Goal: Information Seeking & Learning: Learn about a topic

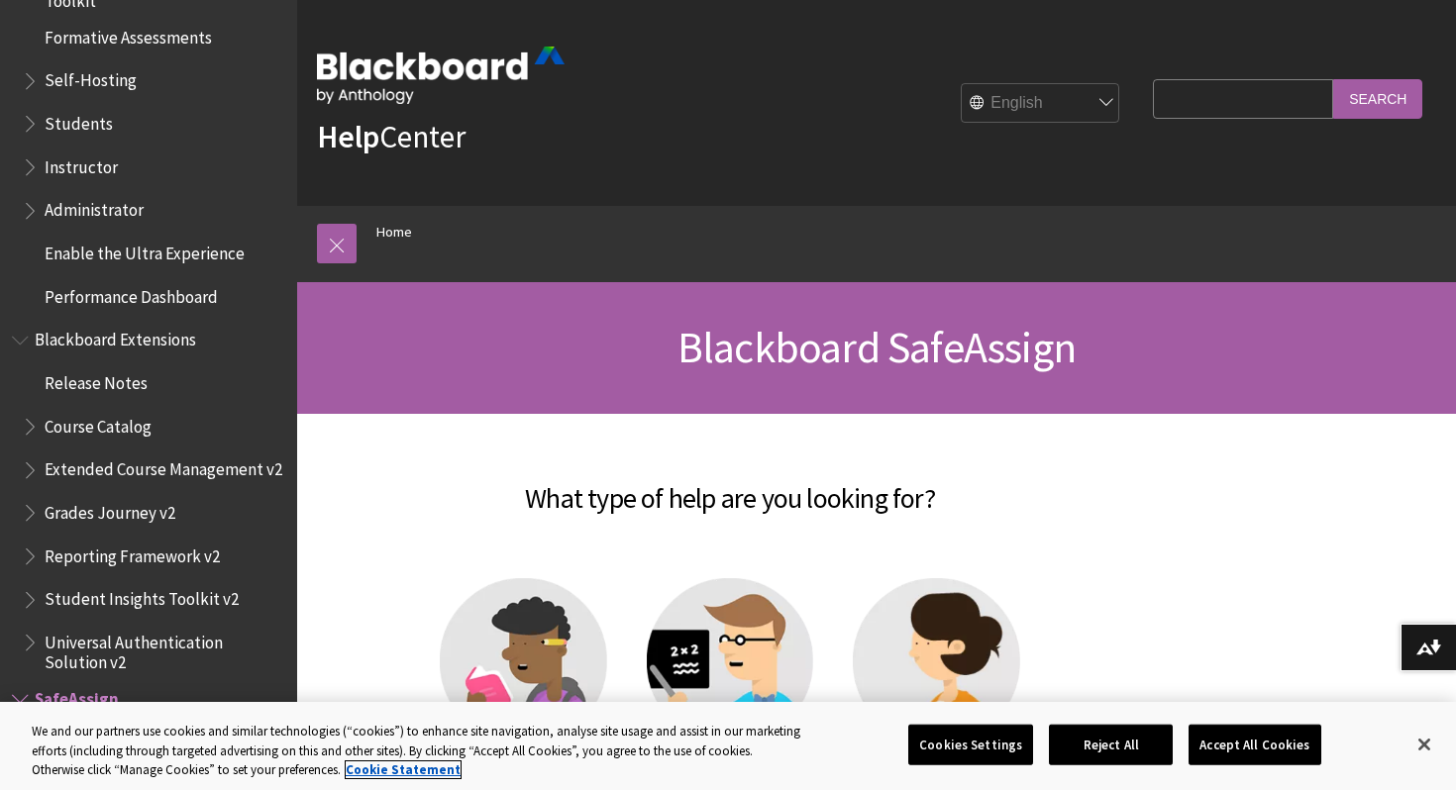
scroll to position [1825, 0]
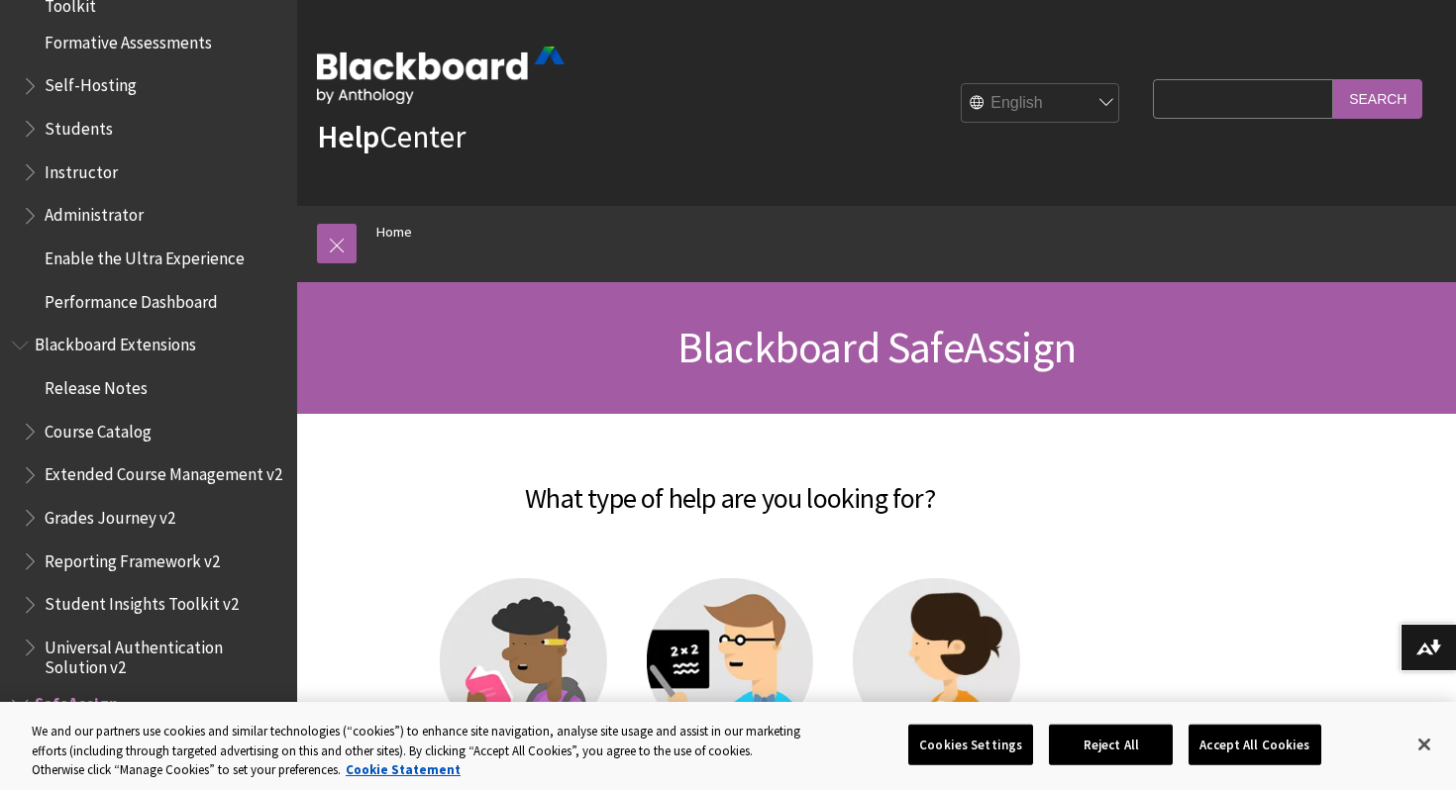
click at [106, 125] on span "Students" at bounding box center [79, 125] width 68 height 27
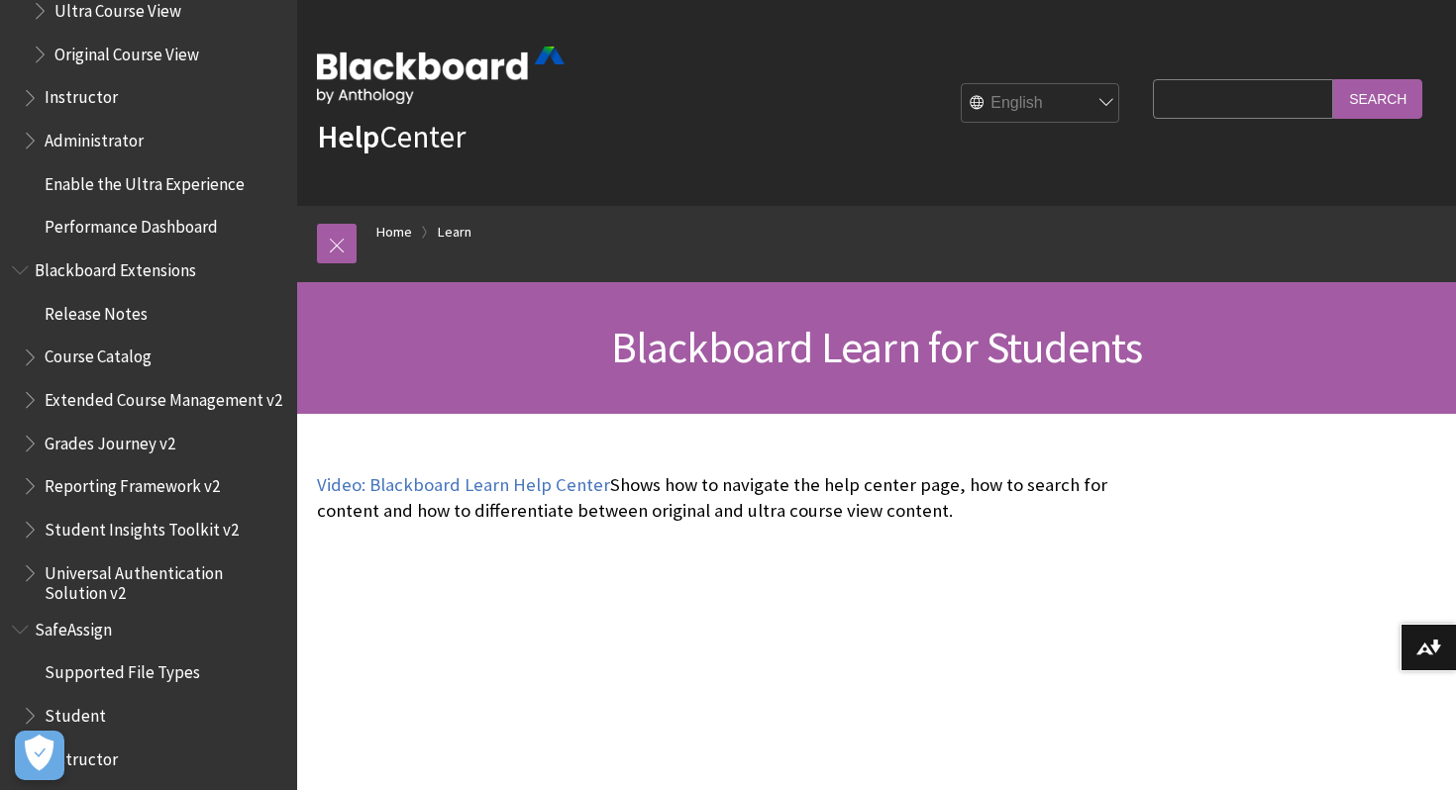
scroll to position [2383, 0]
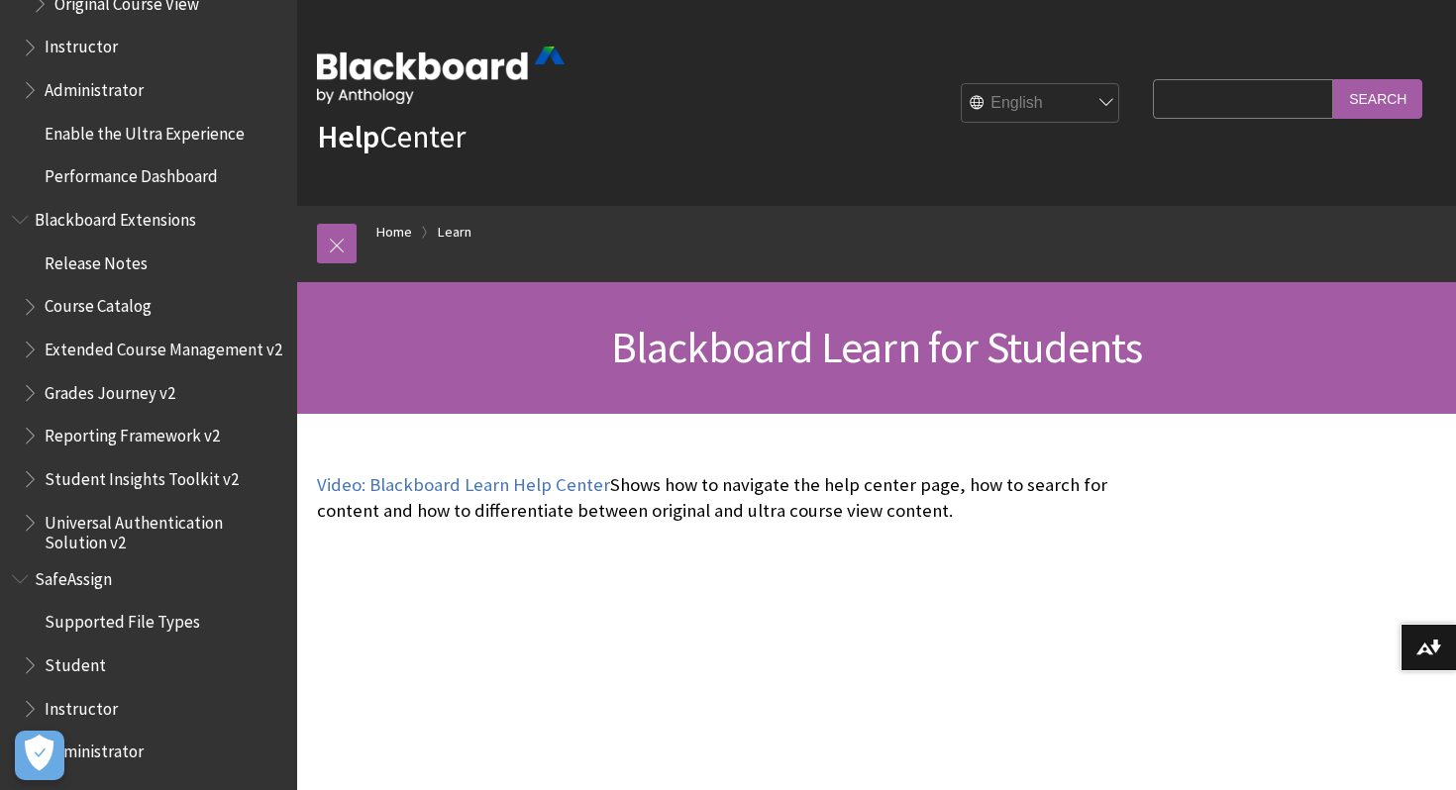
click at [25, 667] on span "Book outline for Blackboard SafeAssign" at bounding box center [32, 661] width 21 height 25
click at [51, 674] on span "Student" at bounding box center [75, 662] width 61 height 27
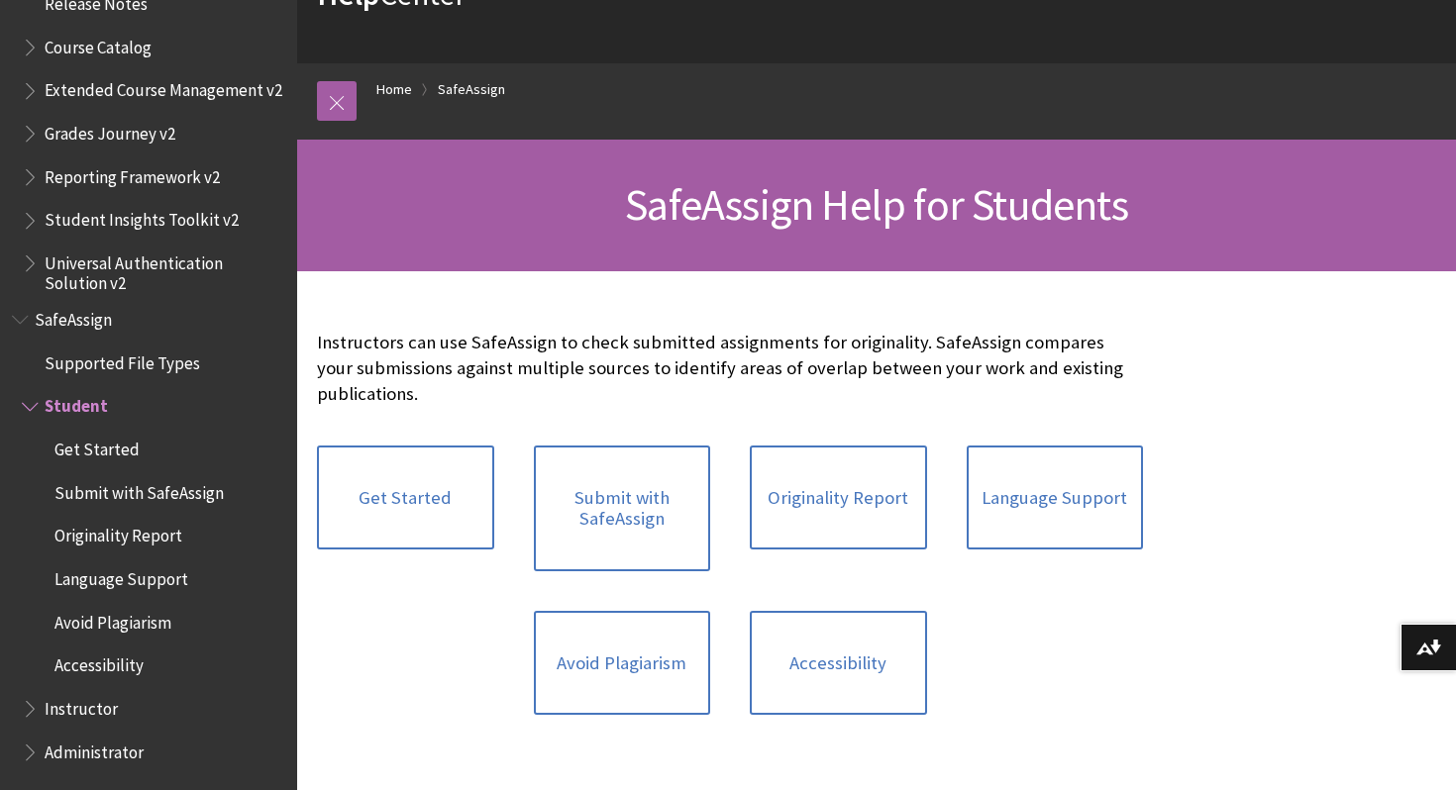
scroll to position [152, 0]
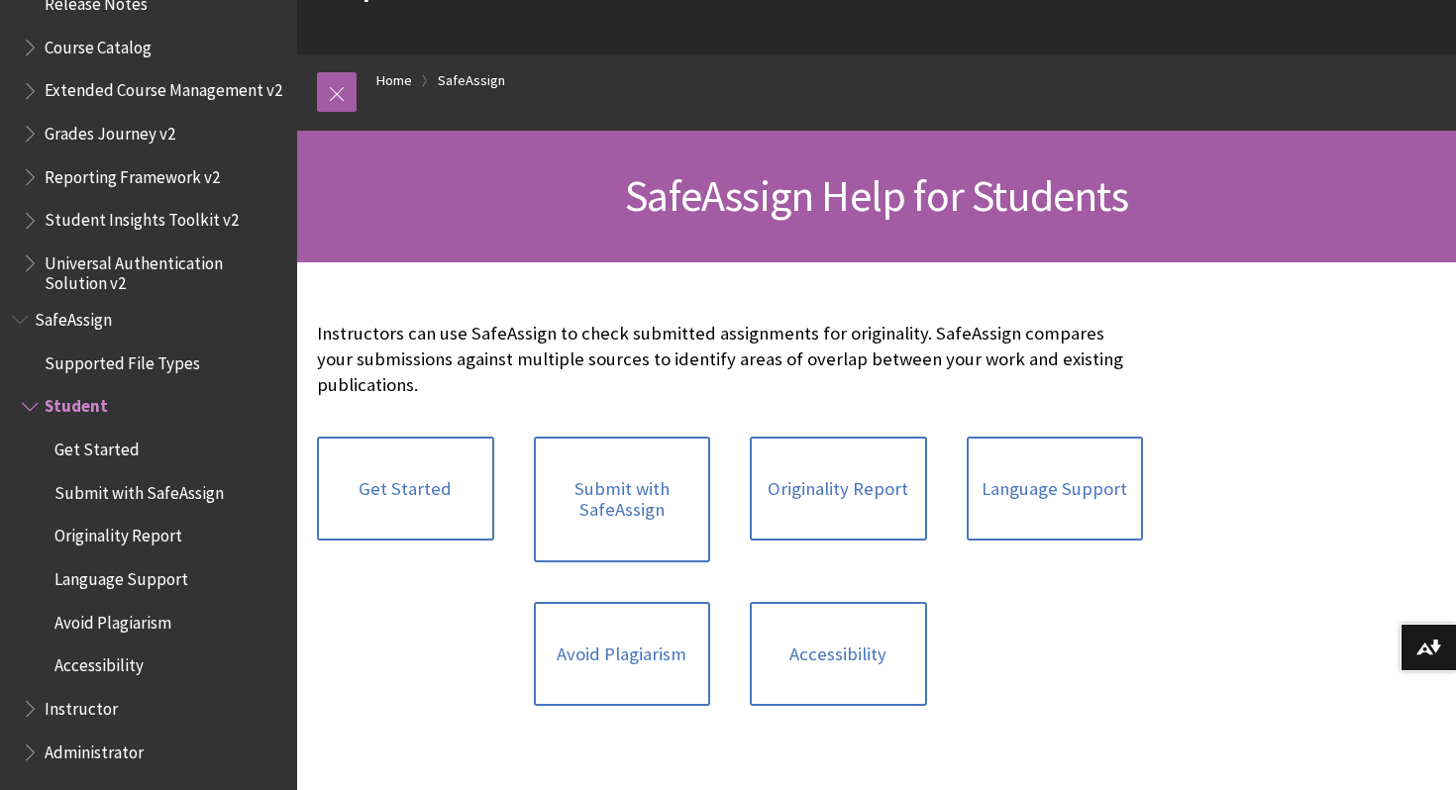
click at [327, 657] on div "Get Started Submit with SafeAssign Originality Report Language Support Avoid Pl…" at bounding box center [730, 572] width 866 height 310
click at [608, 670] on link "Avoid Plagiarism" at bounding box center [622, 654] width 177 height 105
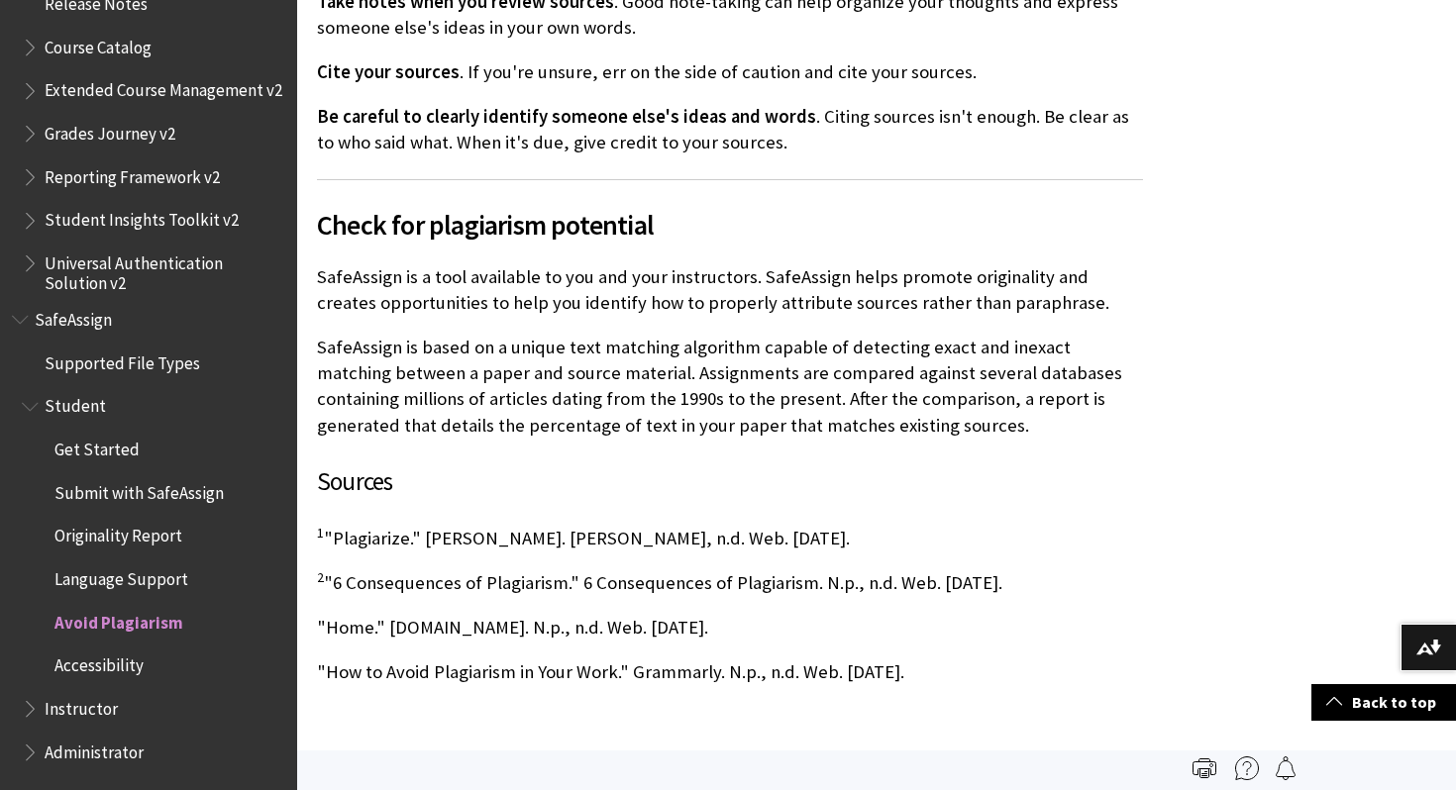
scroll to position [1308, 0]
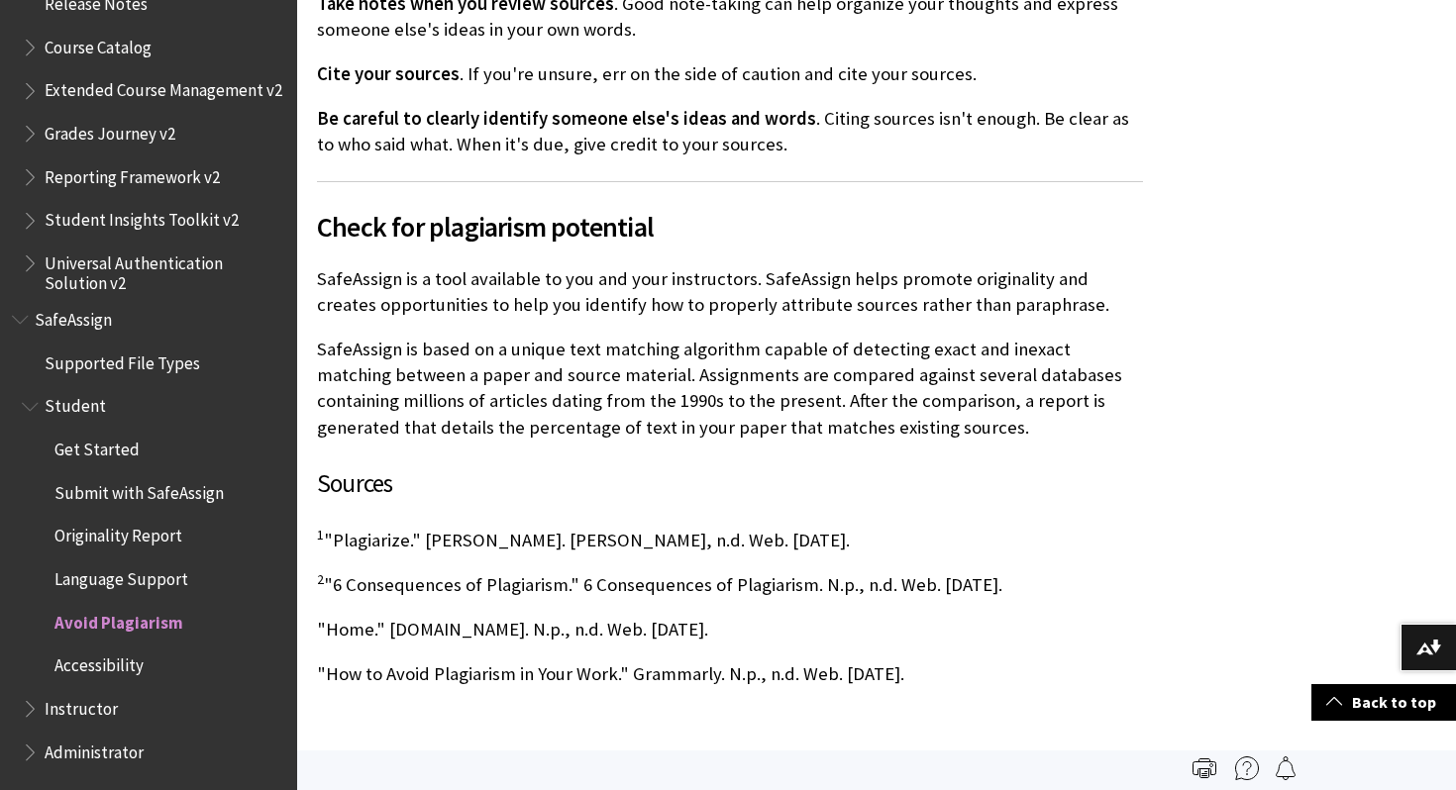
click at [647, 586] on p "2 "6 Consequences of Plagiarism." 6 Consequences of Plagiarism. N.p., n.d. Web.…" at bounding box center [730, 585] width 826 height 26
click at [714, 617] on p ""Home." Plagiarism.org. N.p., n.d. Web. 15 Apr. 2014." at bounding box center [730, 630] width 826 height 26
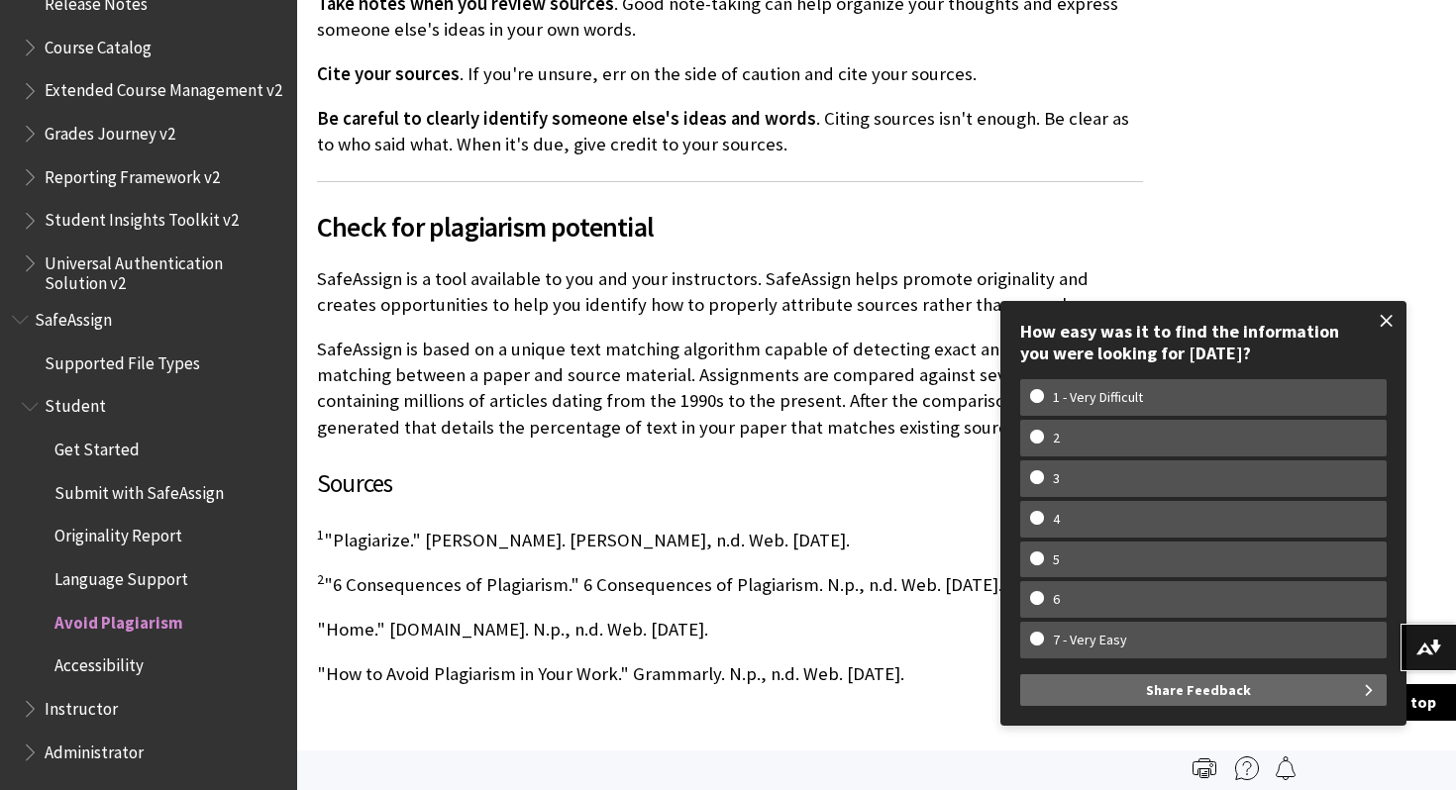
click at [1378, 325] on span at bounding box center [1387, 321] width 42 height 42
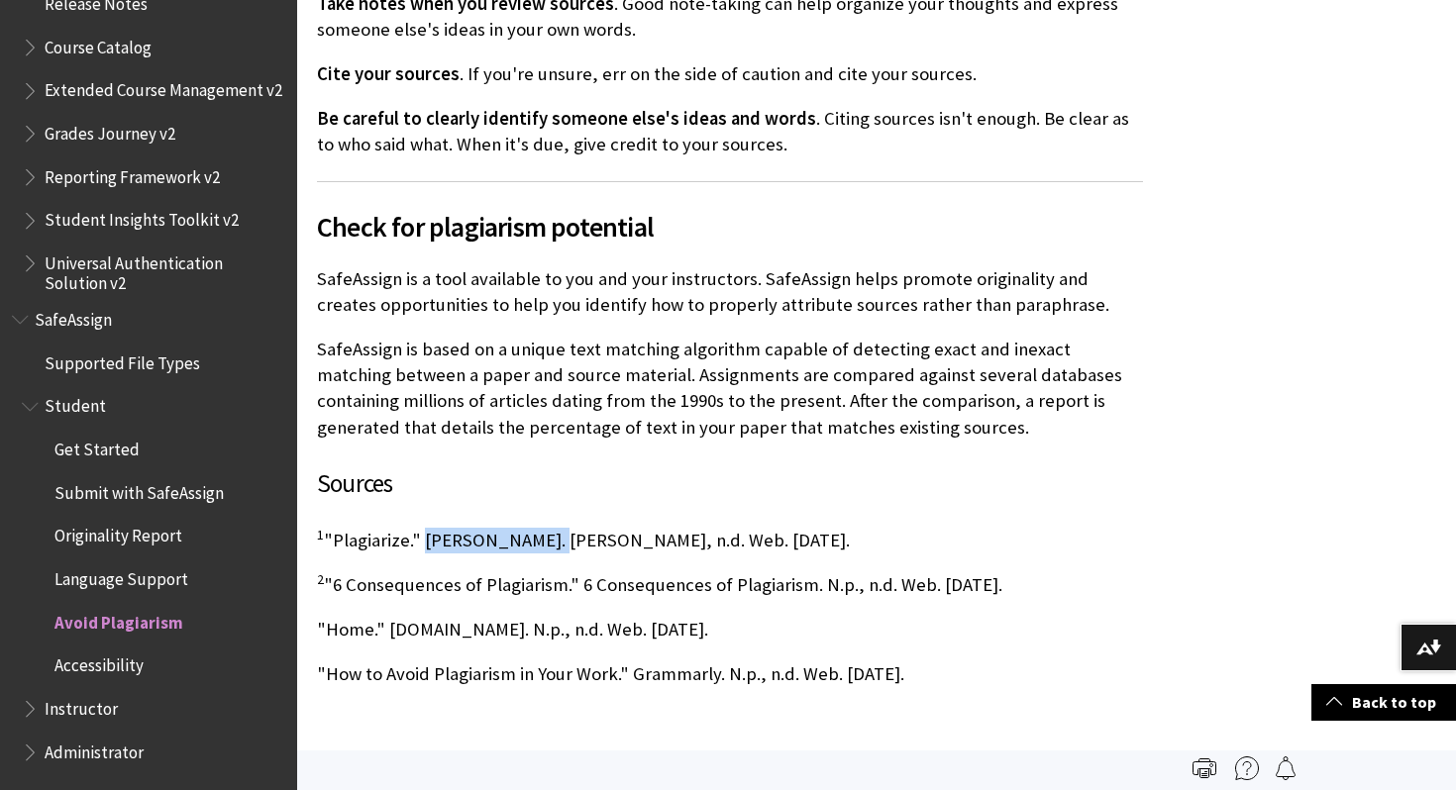
drag, startPoint x: 422, startPoint y: 537, endPoint x: 553, endPoint y: 534, distance: 130.8
click at [553, 534] on p "1 "Plagiarize." Merriam-Webster. Merriam-Webster, n.d. Web. 17 Apr. 2019." at bounding box center [730, 541] width 826 height 26
copy p "Merriam-Webster"
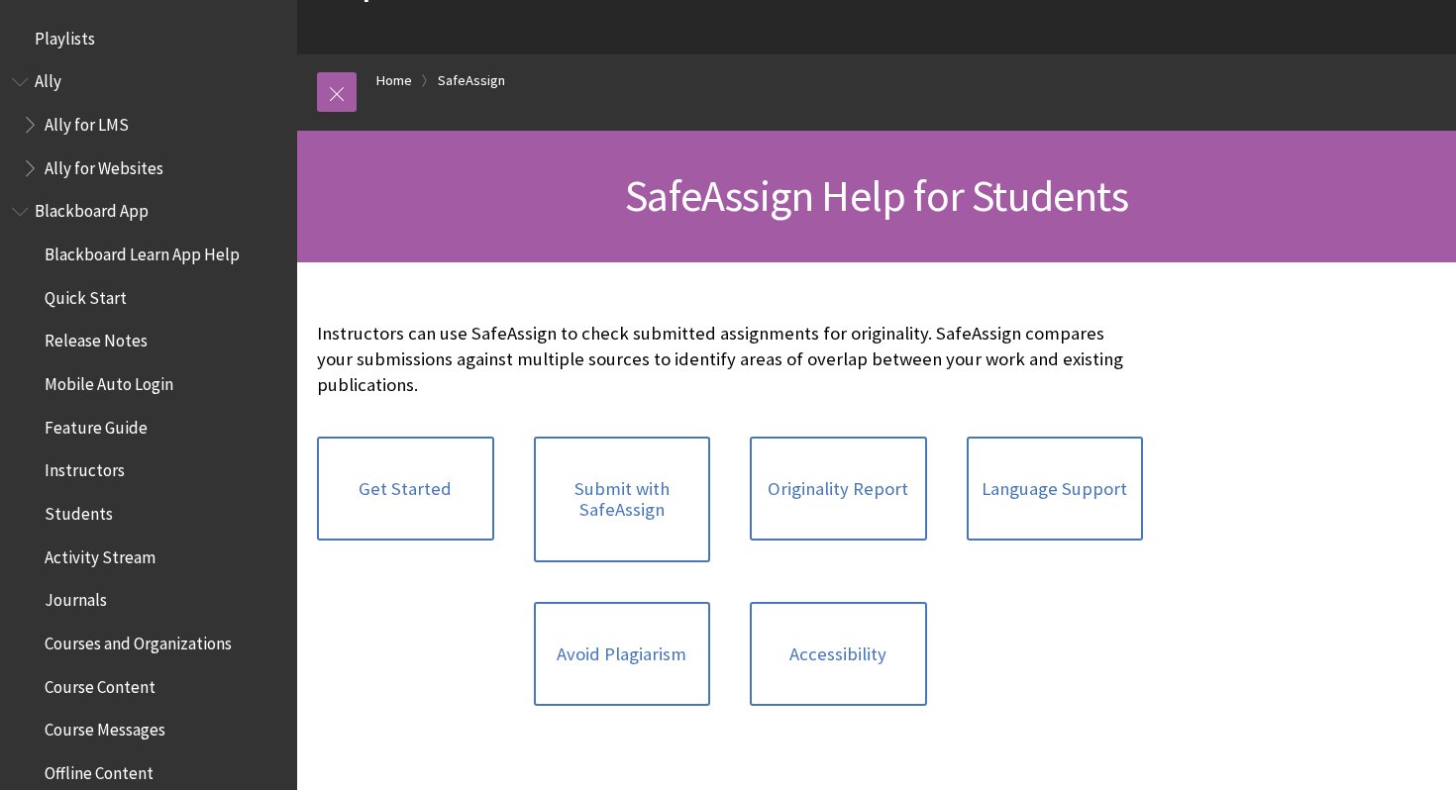
scroll to position [2209, 0]
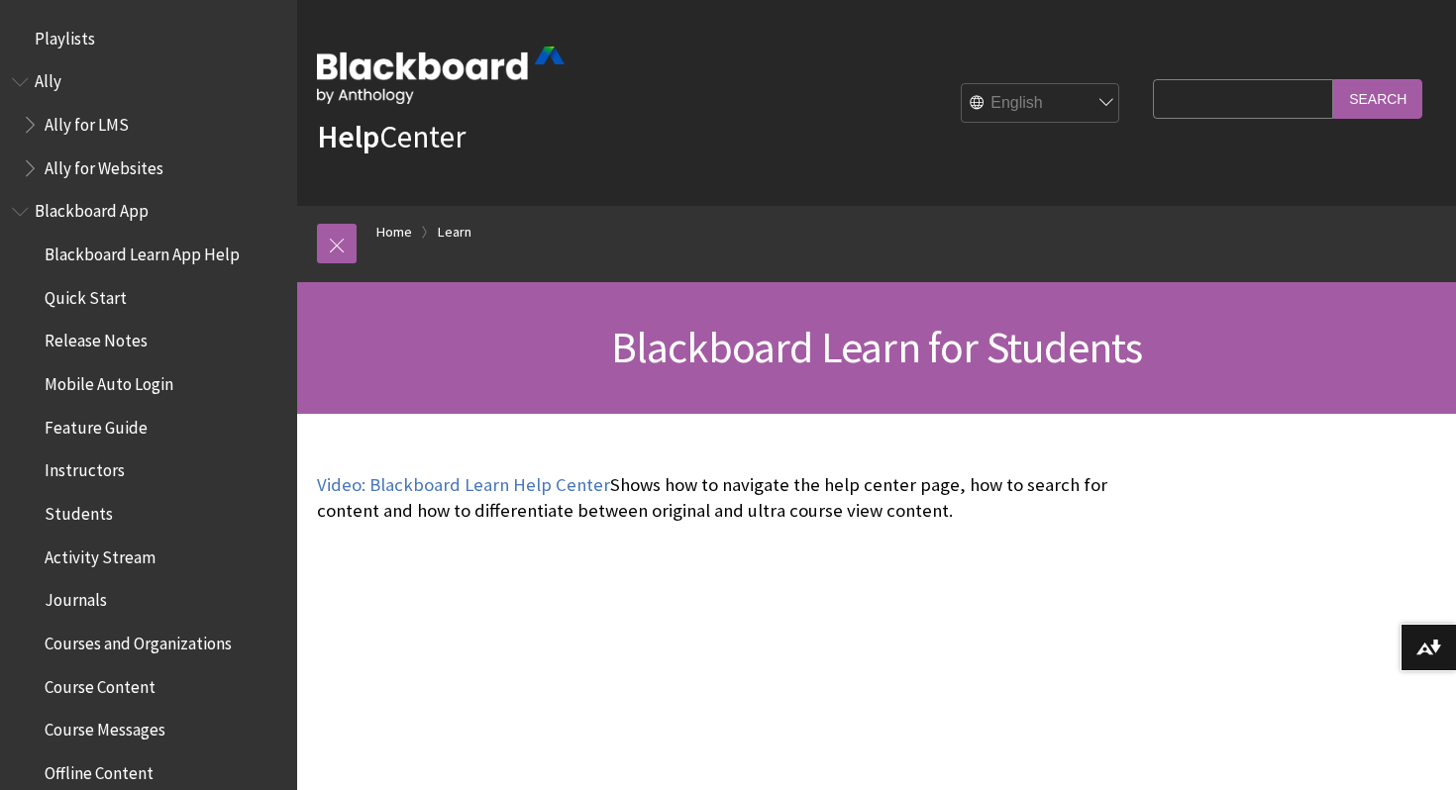
scroll to position [1907, 0]
